Goal: Use online tool/utility: Utilize a website feature to perform a specific function

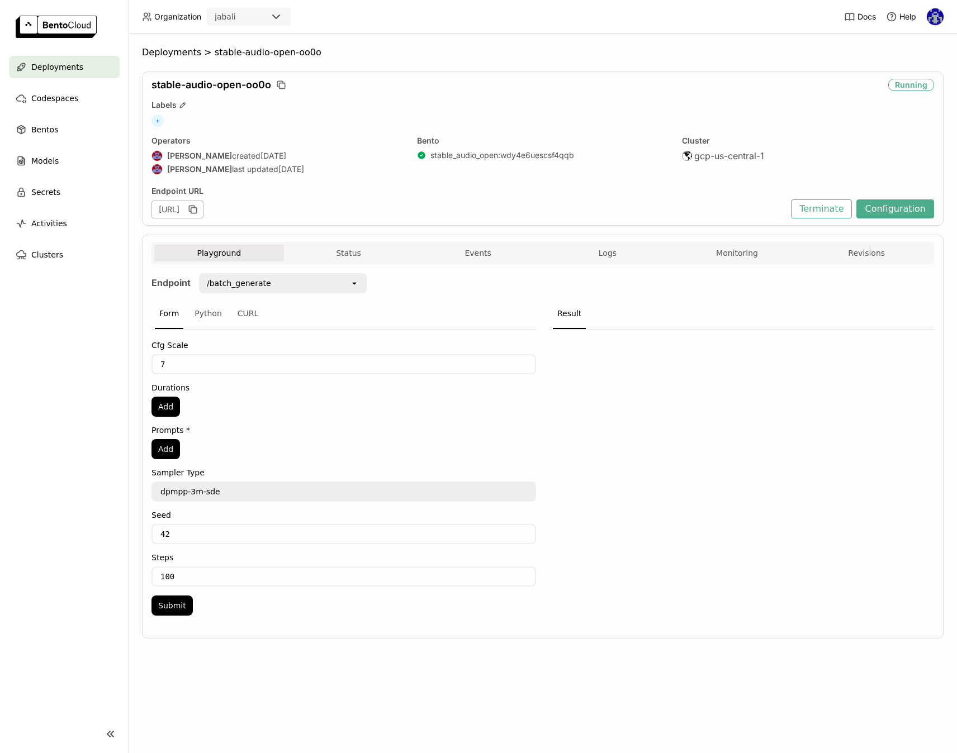
click at [90, 420] on nav "Deployments Codespaces Bentos Models Secrets Activities Clusters" at bounding box center [64, 379] width 129 height 646
click at [357, 284] on icon "open" at bounding box center [354, 283] width 9 height 9
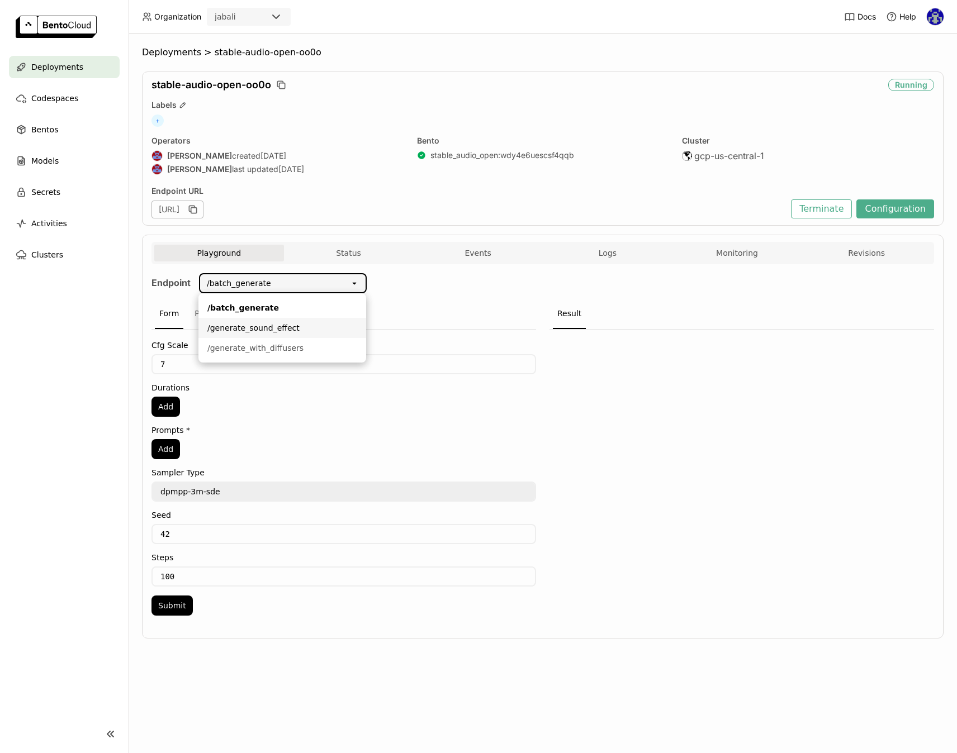
click at [239, 320] on li "/generate_sound_effect" at bounding box center [282, 328] width 168 height 20
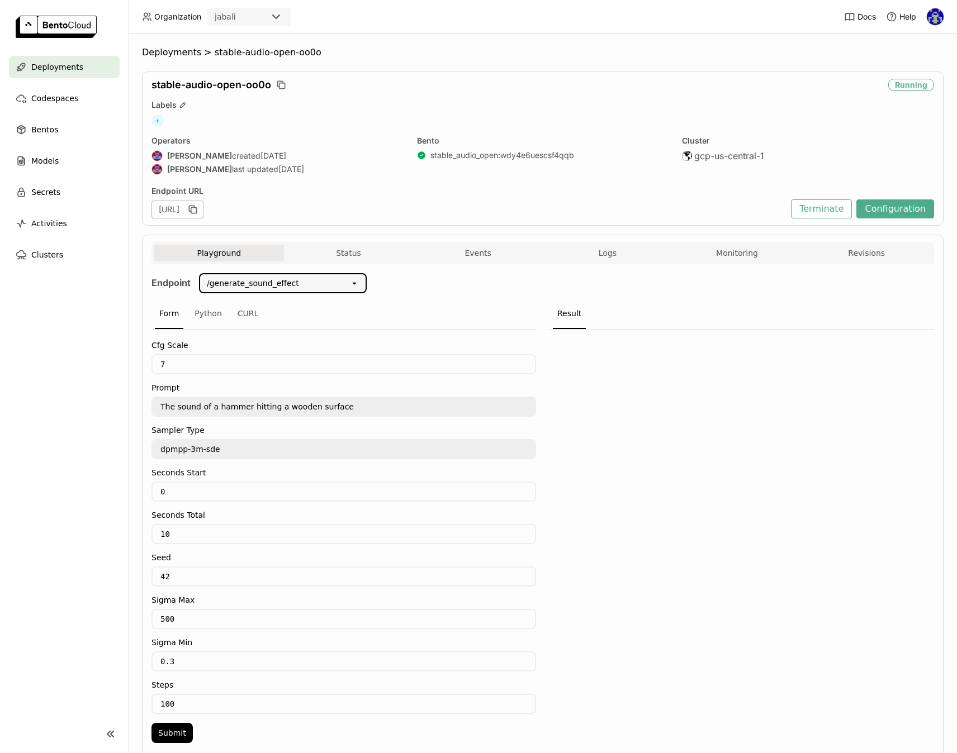
click at [232, 444] on textarea "dpmpp-3m-sde" at bounding box center [344, 449] width 382 height 18
click at [101, 438] on nav "Deployments Codespaces Bentos Models Secrets Activities Clusters" at bounding box center [64, 379] width 129 height 646
click at [282, 276] on div "/generate_sound_effect" at bounding box center [275, 283] width 150 height 18
click at [266, 350] on div "/generate_with_diffusers" at bounding box center [282, 348] width 150 height 11
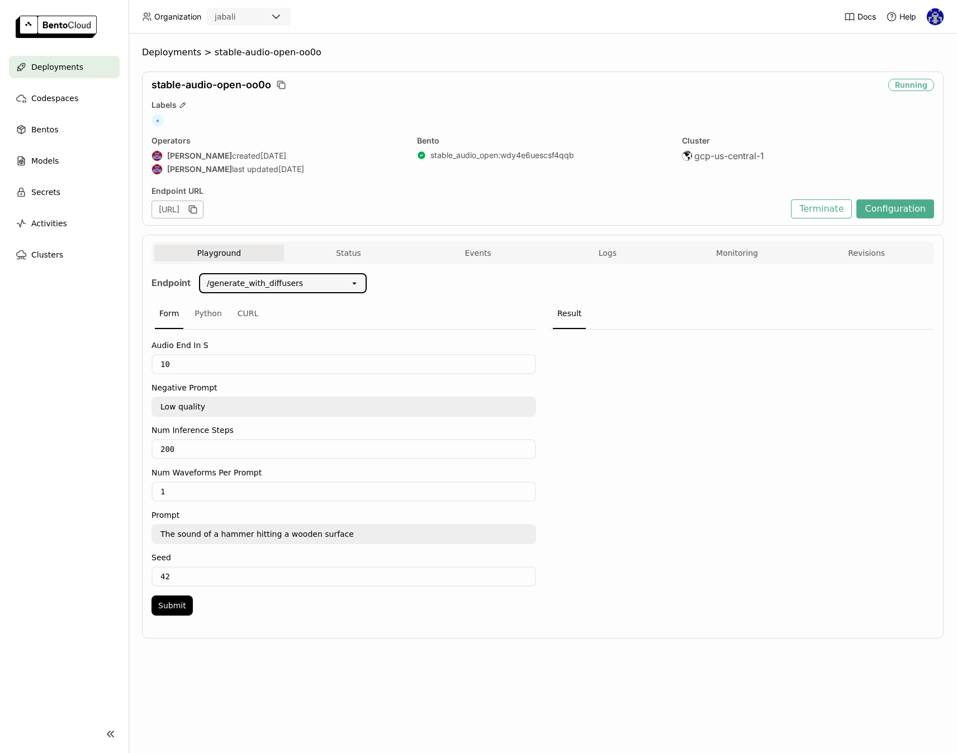
click at [253, 285] on div "/generate_with_diffusers" at bounding box center [255, 283] width 96 height 11
click at [245, 305] on div "/batch_generate" at bounding box center [282, 307] width 150 height 11
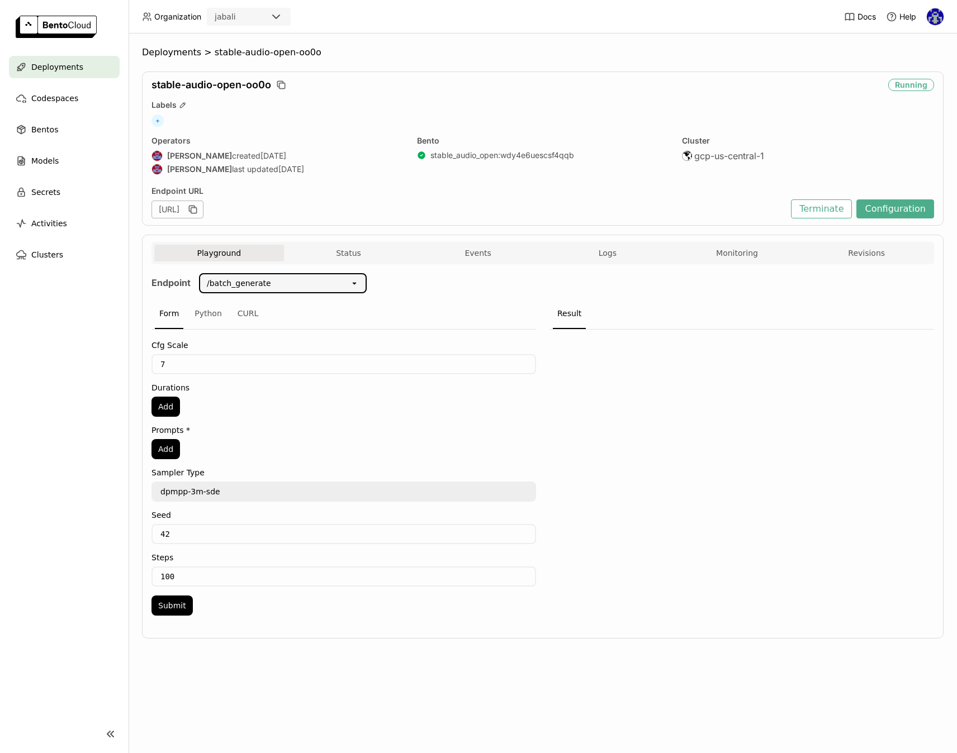
click at [244, 500] on textarea "dpmpp-3m-sde" at bounding box center [344, 492] width 382 height 18
click at [234, 280] on div "/batch_generate" at bounding box center [239, 283] width 64 height 11
click at [240, 326] on div "/generate_sound_effect" at bounding box center [282, 327] width 150 height 11
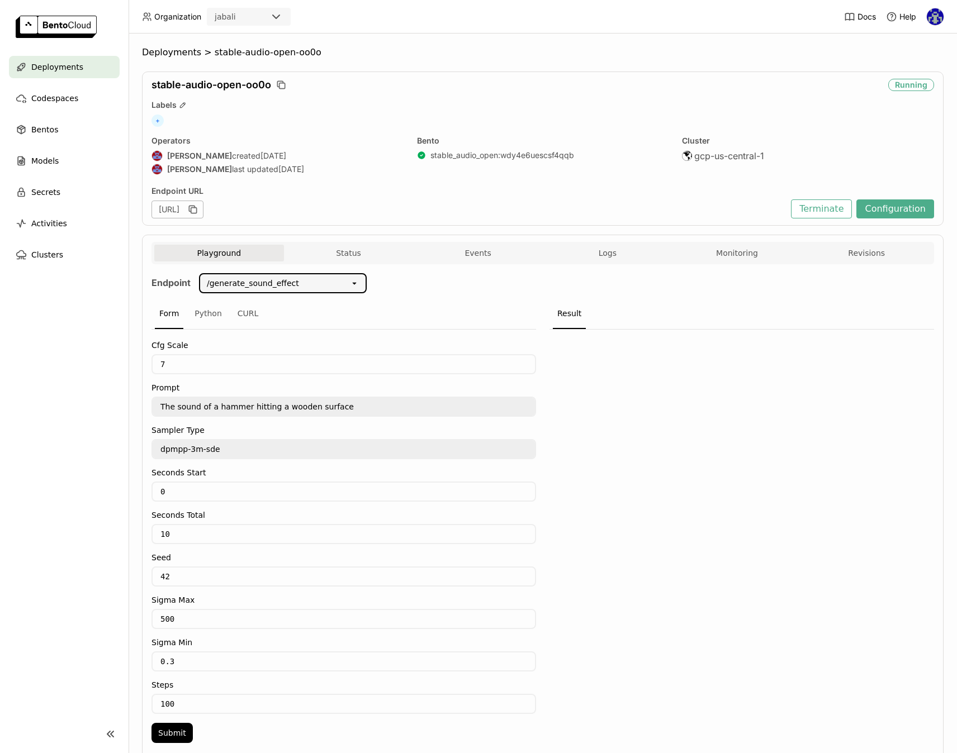
click at [215, 282] on div "/generate_sound_effect" at bounding box center [253, 283] width 92 height 11
click at [216, 306] on div "/batch_generate" at bounding box center [282, 307] width 150 height 11
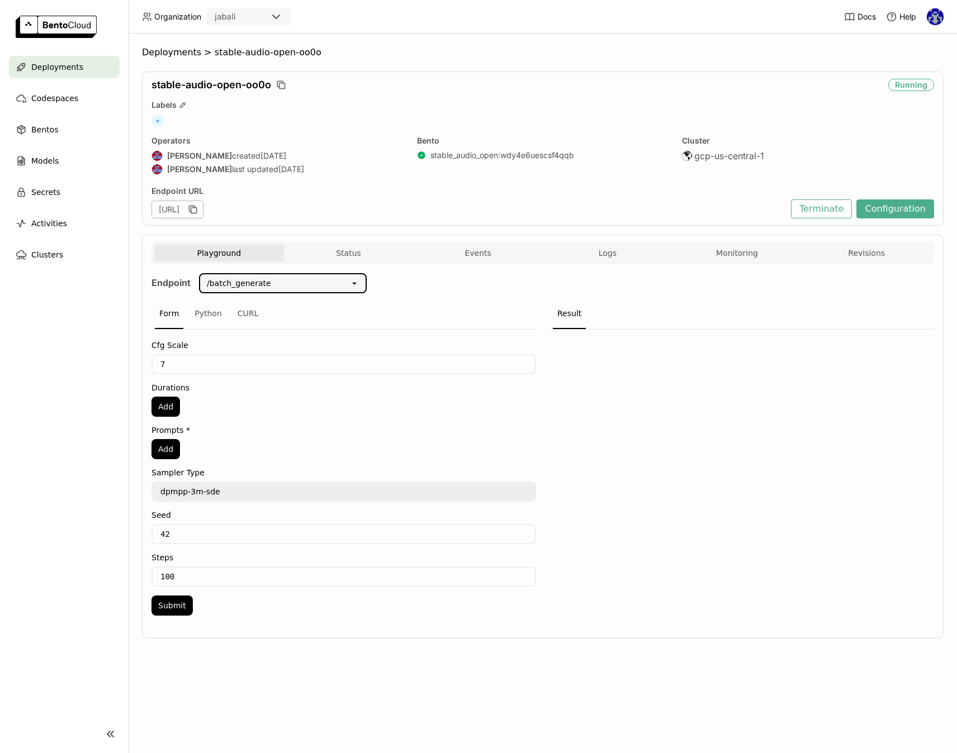
drag, startPoint x: 234, startPoint y: 282, endPoint x: 234, endPoint y: 289, distance: 6.7
click at [234, 282] on div "/batch_generate" at bounding box center [239, 283] width 64 height 11
click at [267, 330] on div "/generate_sound_effect" at bounding box center [282, 327] width 150 height 11
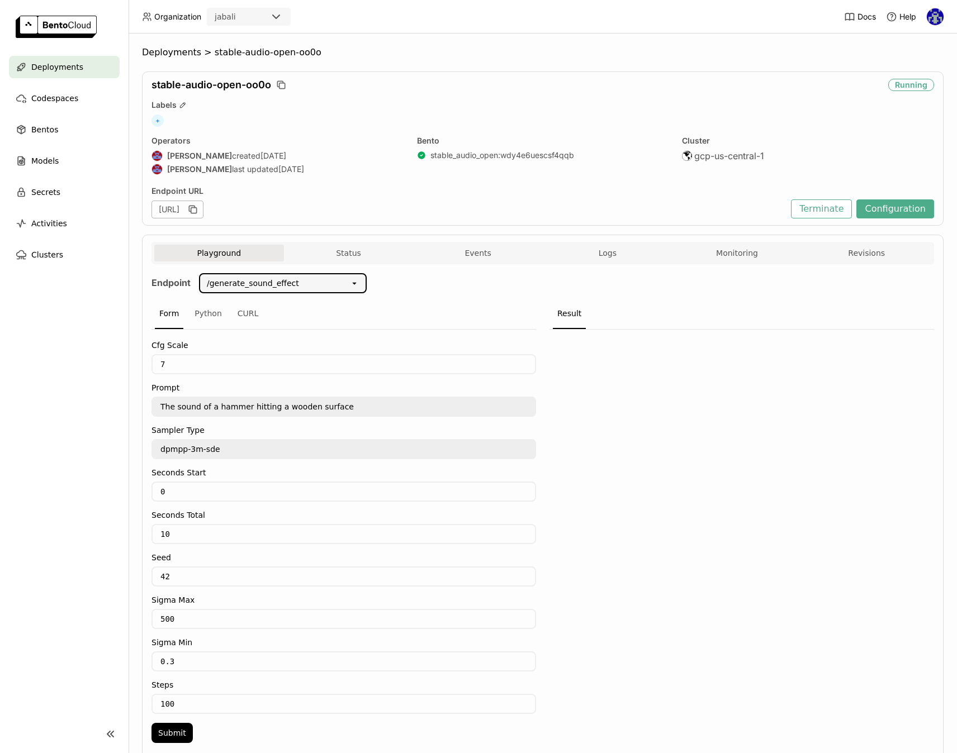
drag, startPoint x: 72, startPoint y: 430, endPoint x: 72, endPoint y: 445, distance: 15.1
click at [72, 430] on nav "Deployments Codespaces Bentos Models Secrets Activities Clusters" at bounding box center [64, 379] width 129 height 646
click at [772, 505] on div at bounding box center [741, 540] width 384 height 420
click at [70, 472] on nav "Deployments Codespaces Bentos Models Secrets Activities Clusters" at bounding box center [64, 379] width 129 height 646
click at [758, 497] on div at bounding box center [741, 540] width 384 height 420
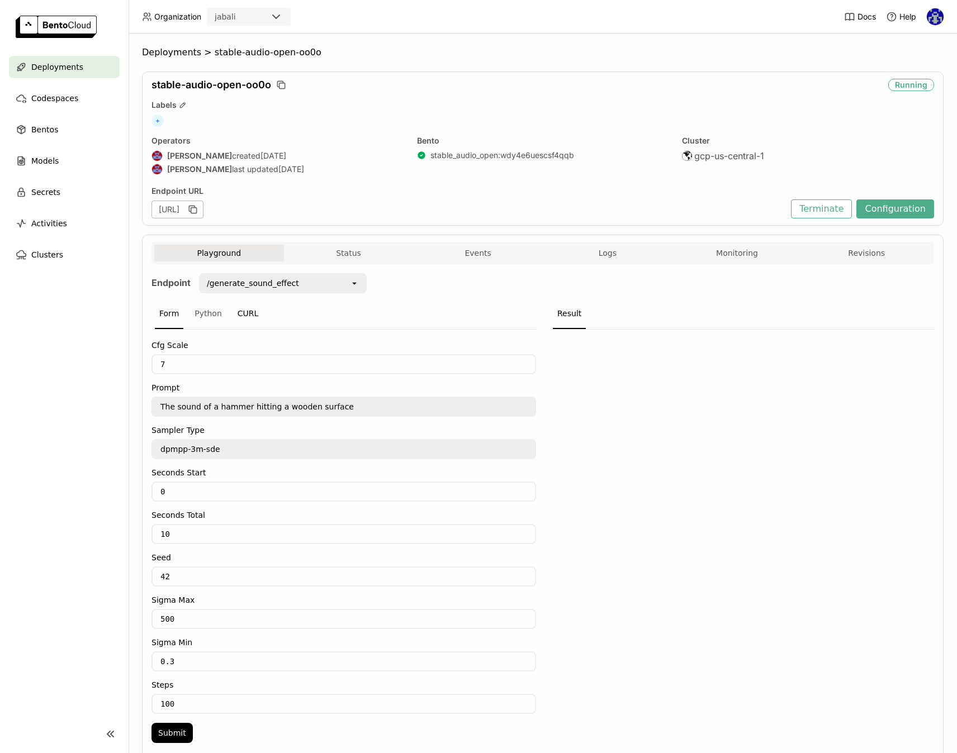
click at [243, 317] on div "CURL" at bounding box center [248, 314] width 30 height 30
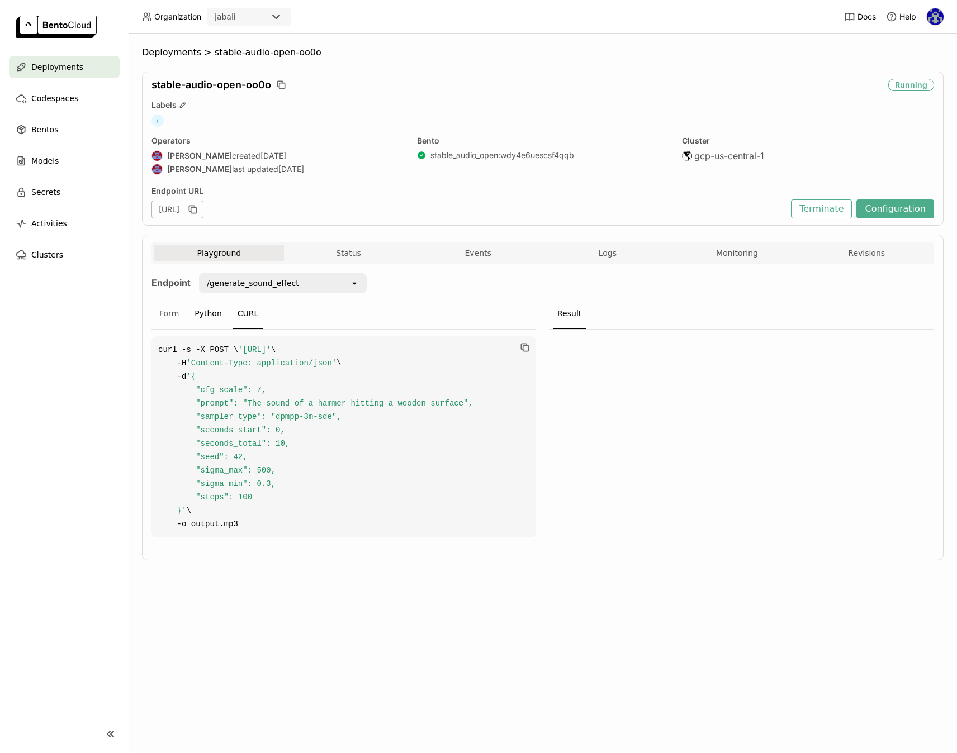
click at [210, 315] on div "Python" at bounding box center [208, 314] width 36 height 30
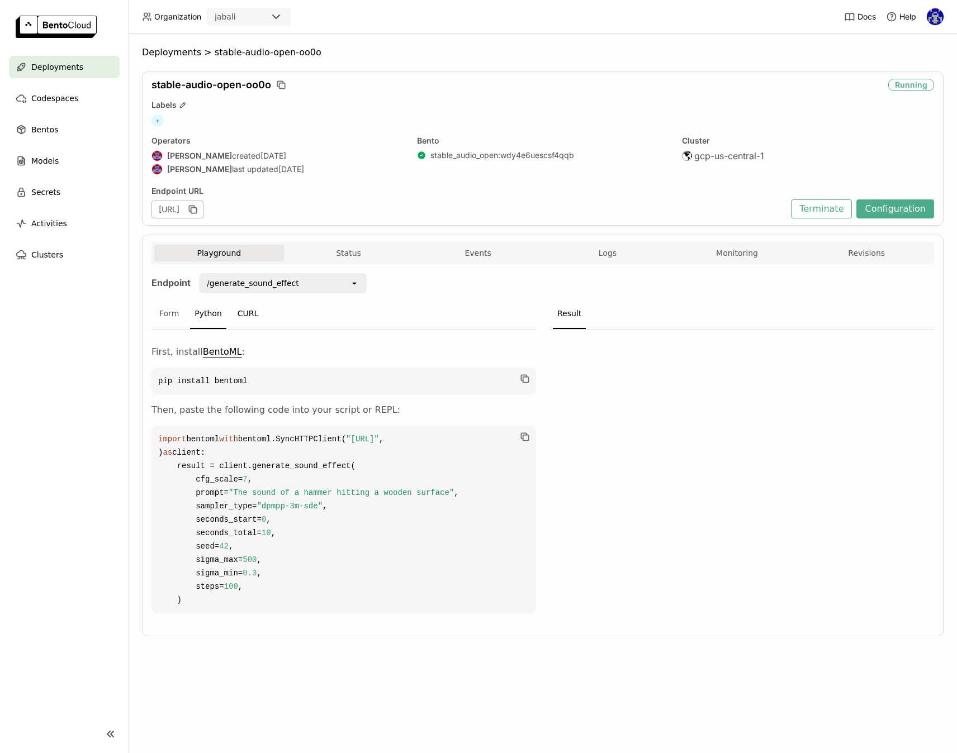
click at [254, 310] on div "CURL" at bounding box center [248, 314] width 30 height 30
